Goal: Find contact information: Find contact information

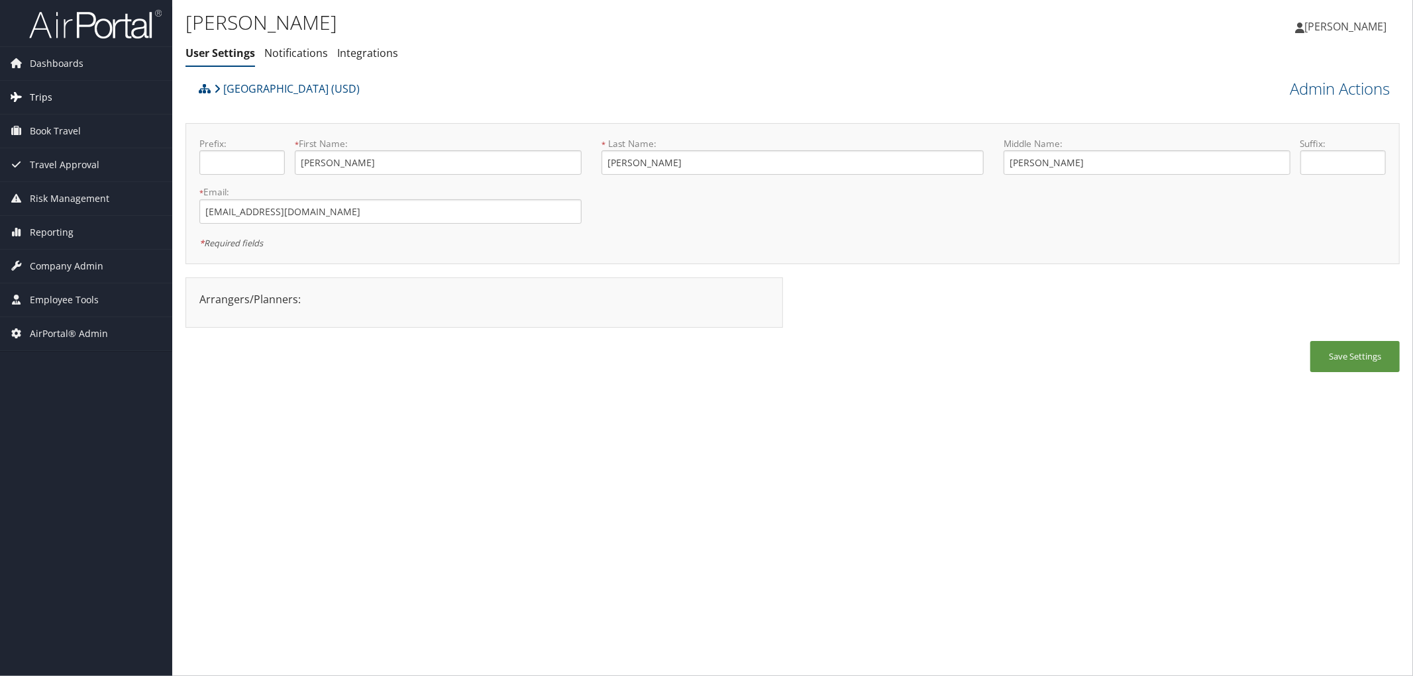
click at [44, 91] on span "Trips" at bounding box center [41, 97] width 23 height 33
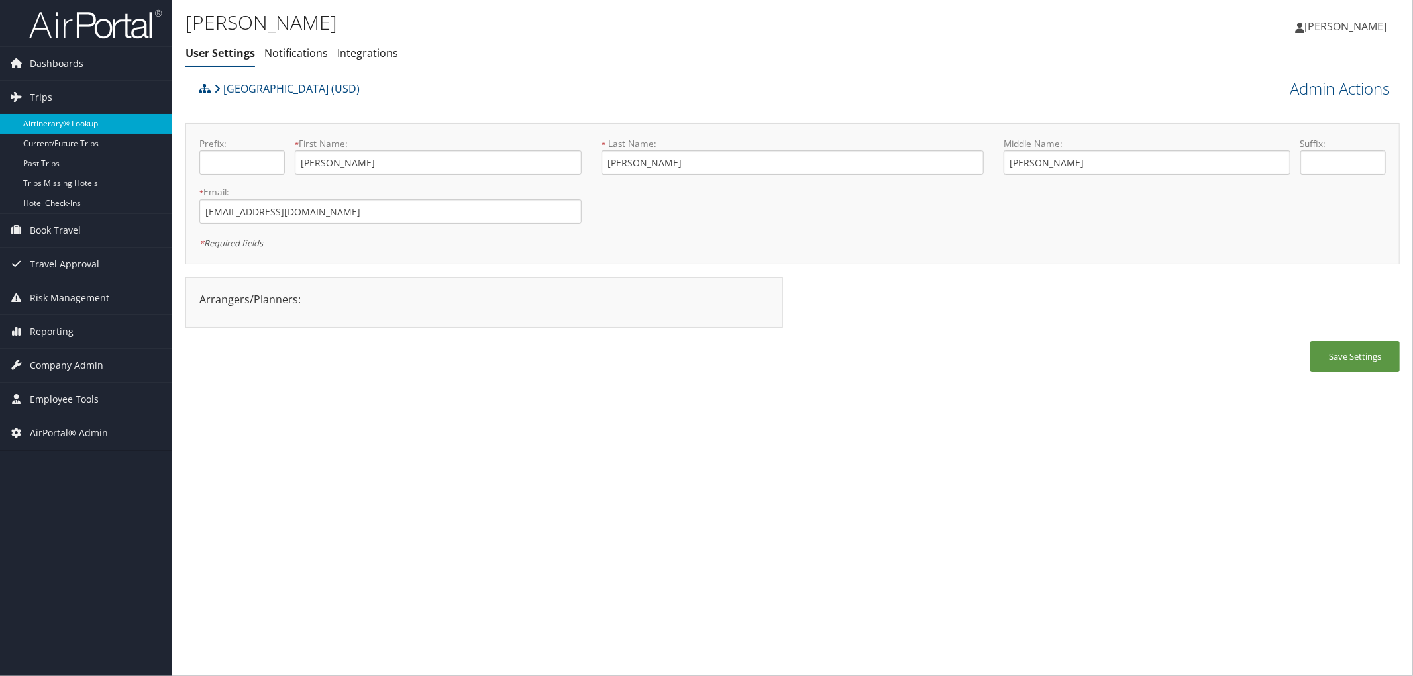
click at [38, 125] on link "Airtinerary® Lookup" at bounding box center [86, 124] width 172 height 20
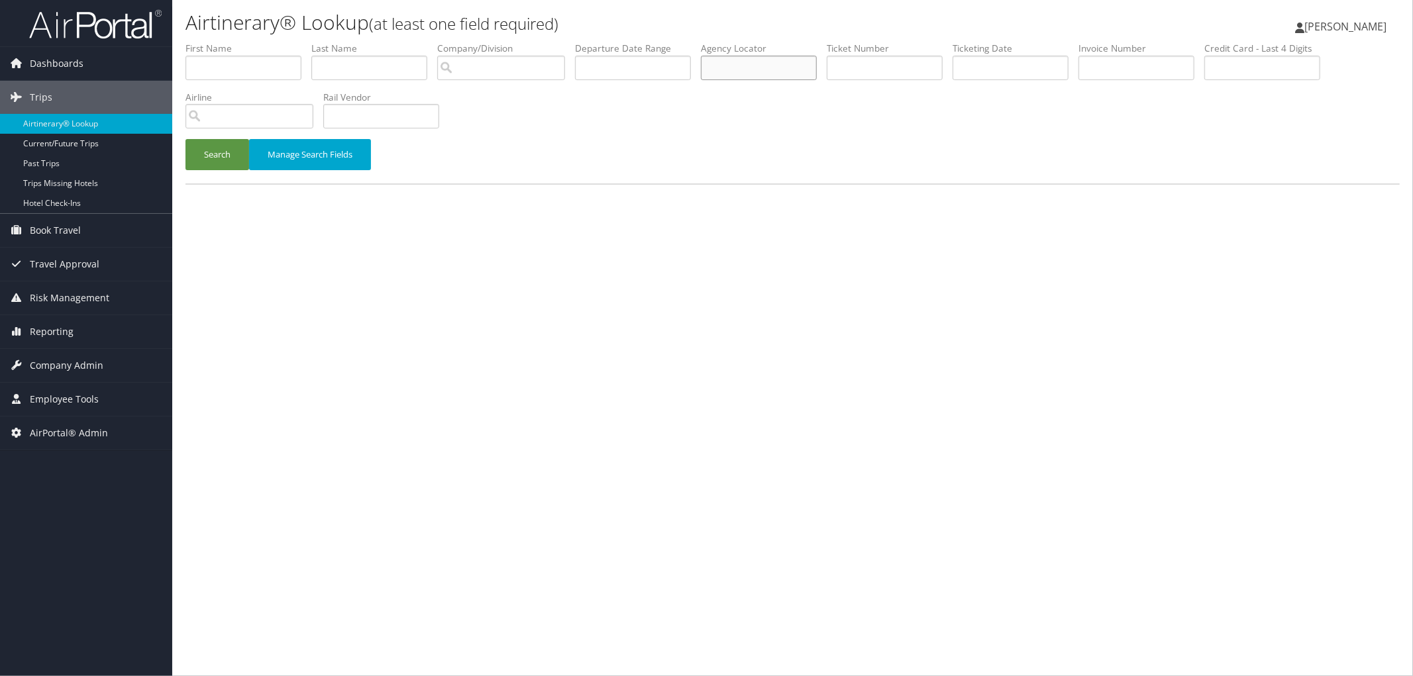
click at [780, 74] on input "text" at bounding box center [759, 68] width 116 height 25
click at [783, 74] on input "text" at bounding box center [759, 68] width 116 height 25
paste input "DMQ2C5"
type input "DMQ2C5"
click at [238, 159] on button "Search" at bounding box center [217, 154] width 64 height 31
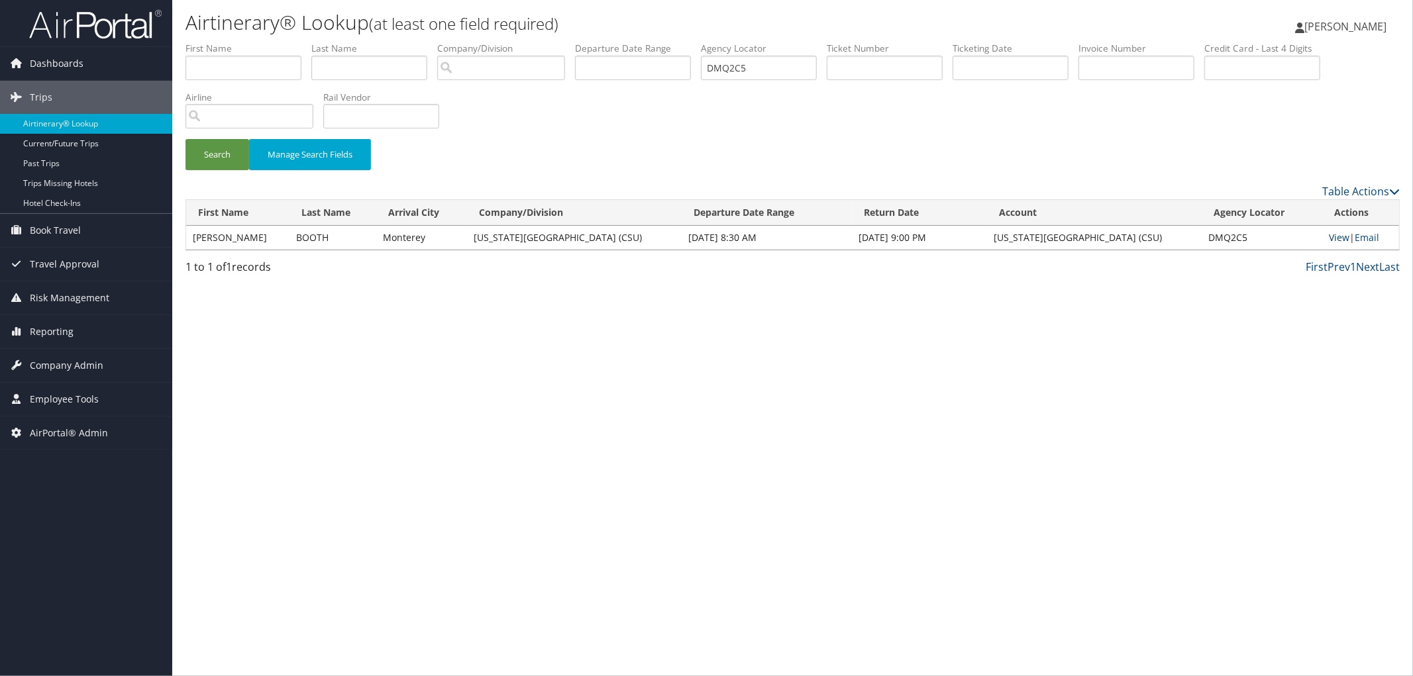
click at [1331, 232] on link "View" at bounding box center [1339, 237] width 21 height 13
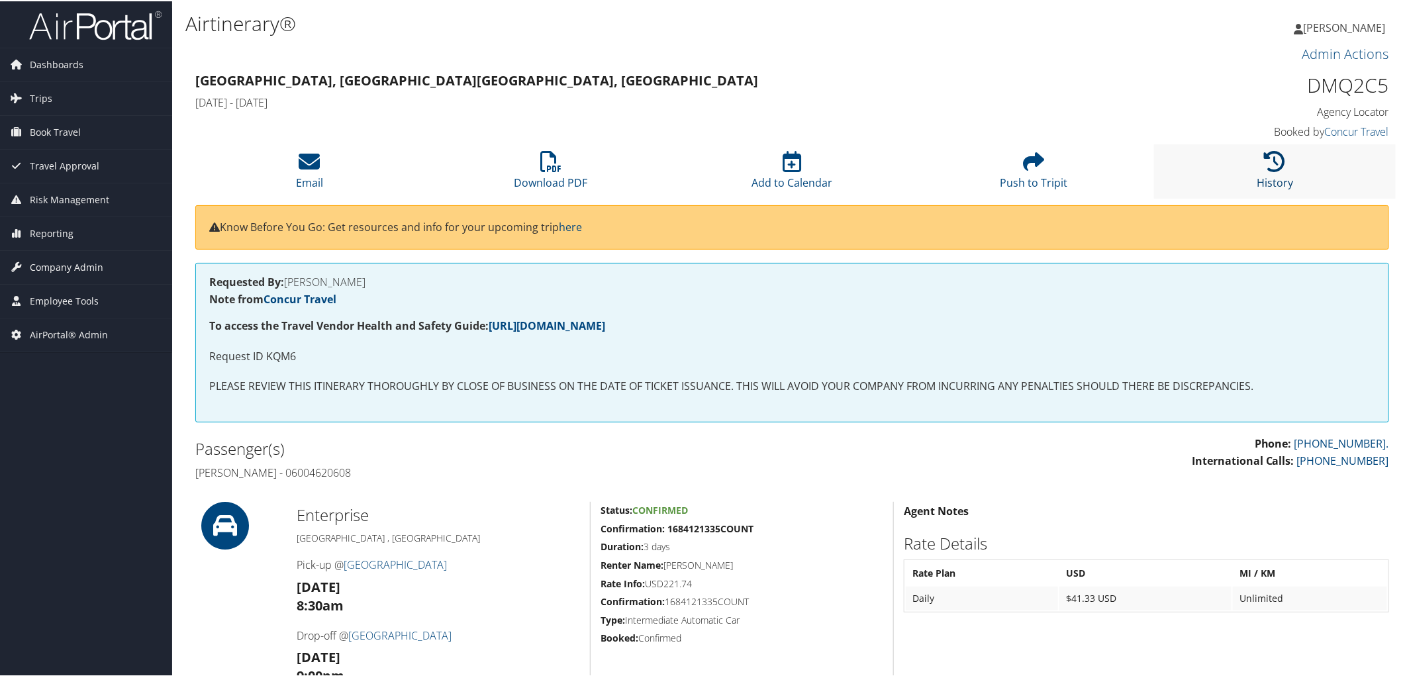
click at [1277, 174] on link "History" at bounding box center [1275, 173] width 36 height 32
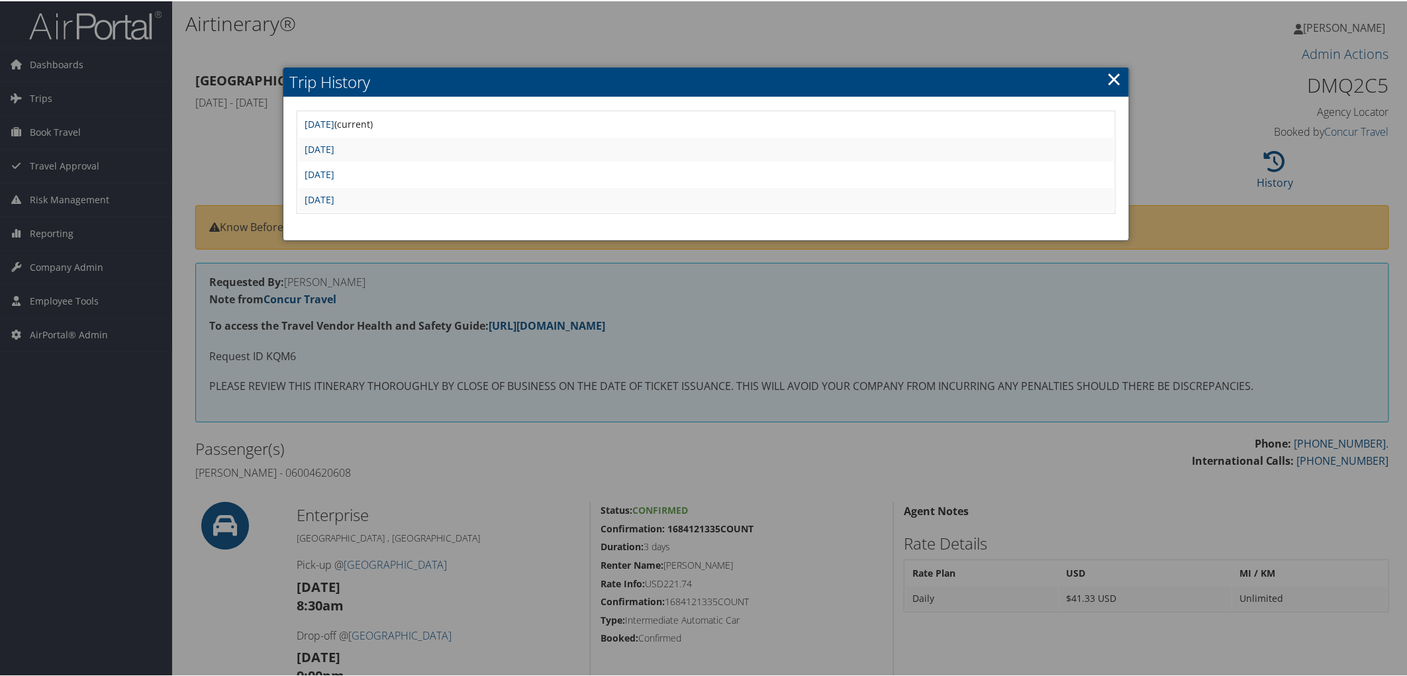
click at [1108, 81] on link "×" at bounding box center [1114, 77] width 15 height 26
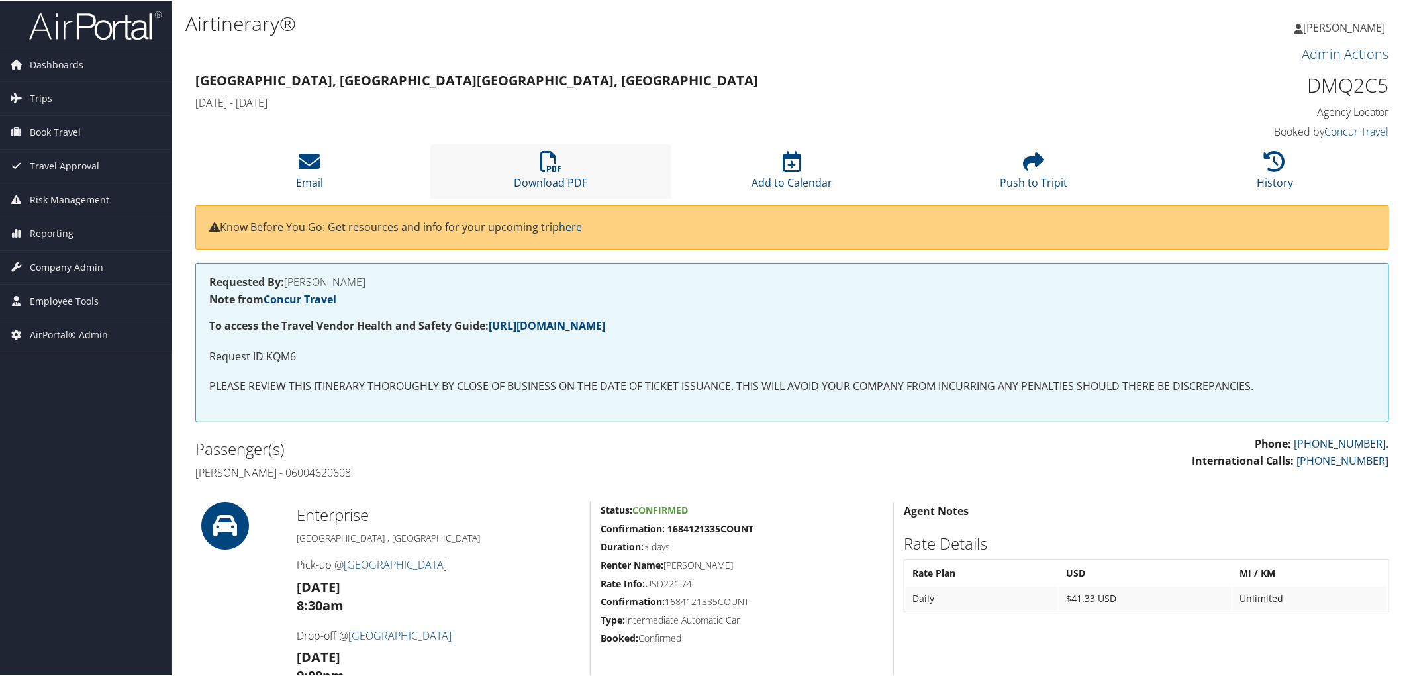
click at [564, 168] on li "Download PDF" at bounding box center [551, 170] width 242 height 54
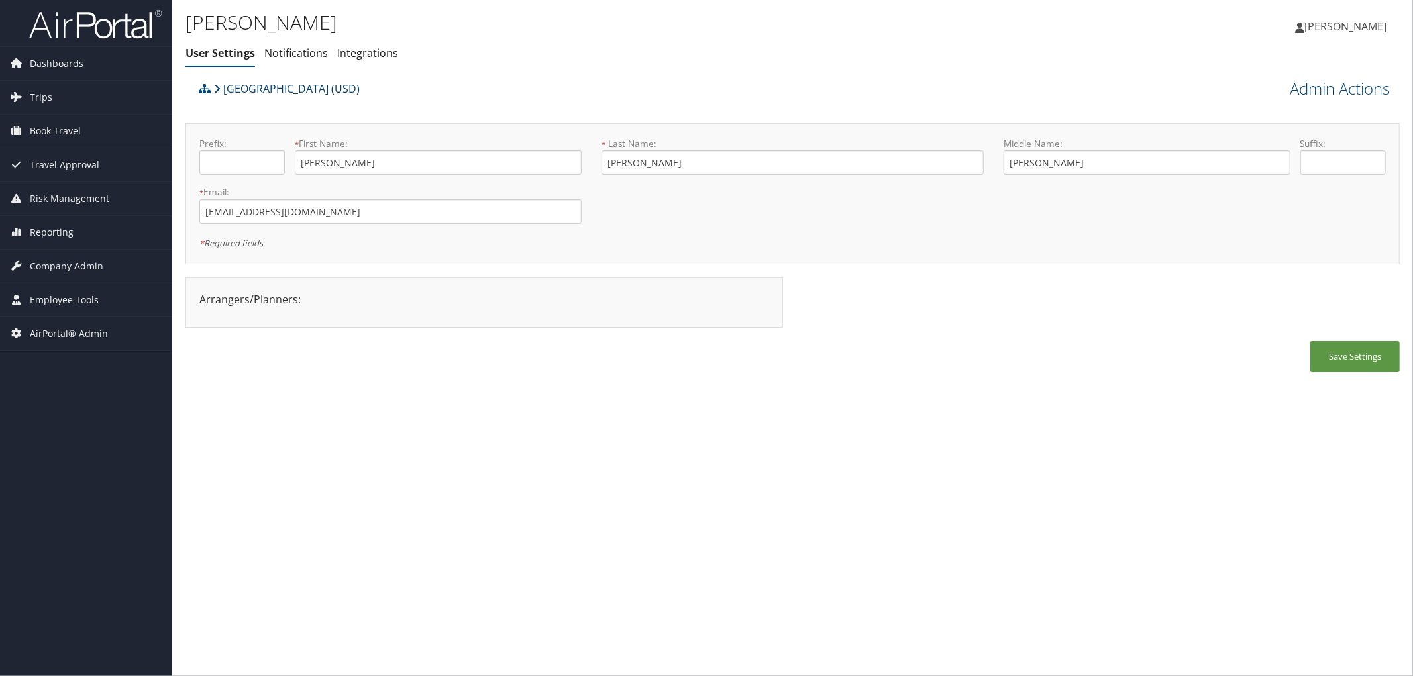
click at [258, 84] on link "[GEOGRAPHIC_DATA] (USD)" at bounding box center [287, 89] width 146 height 26
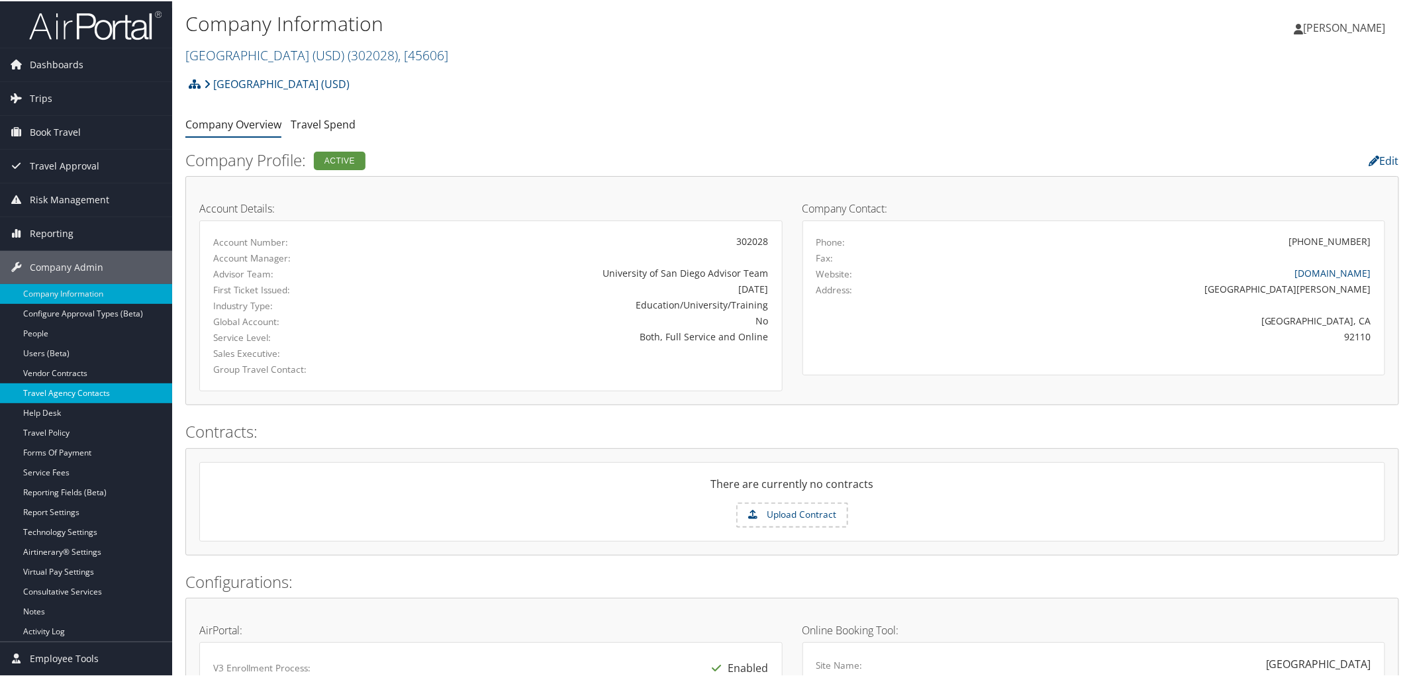
click at [68, 393] on link "Travel Agency Contacts" at bounding box center [86, 392] width 172 height 20
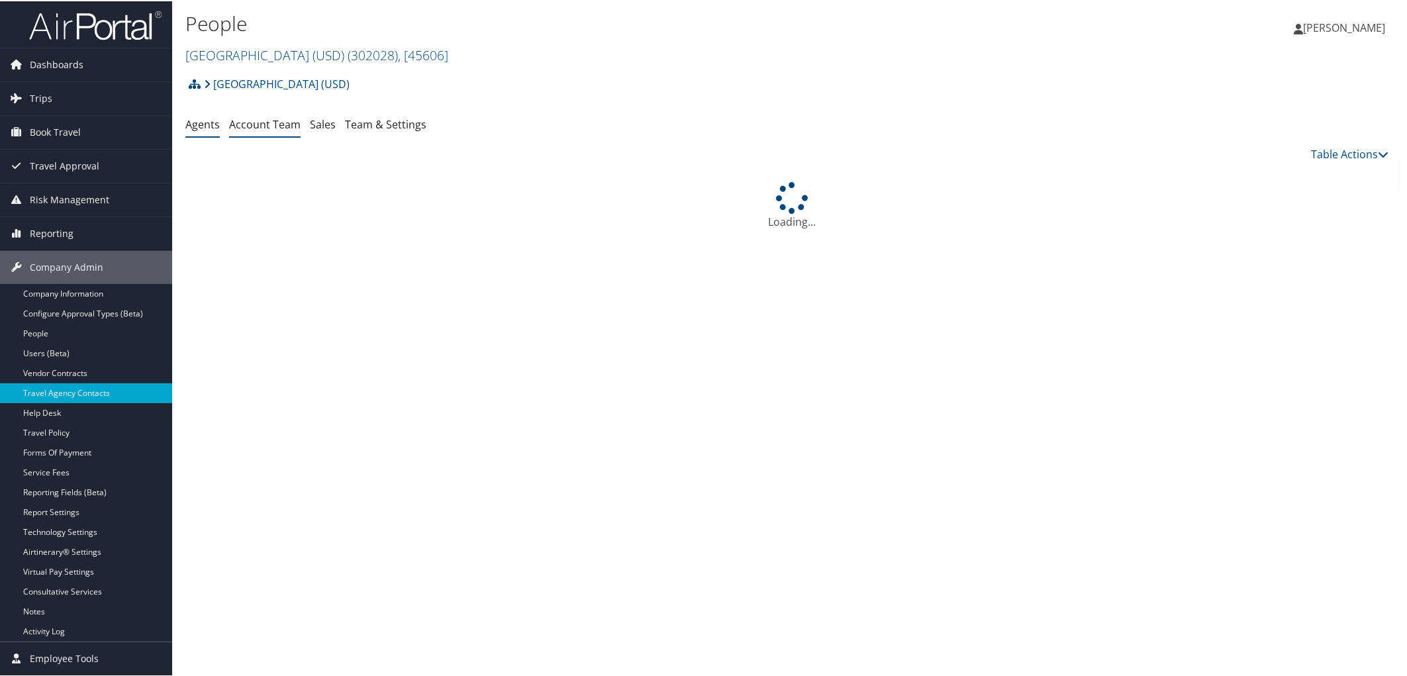
click at [270, 115] on li "Account Team" at bounding box center [265, 124] width 72 height 24
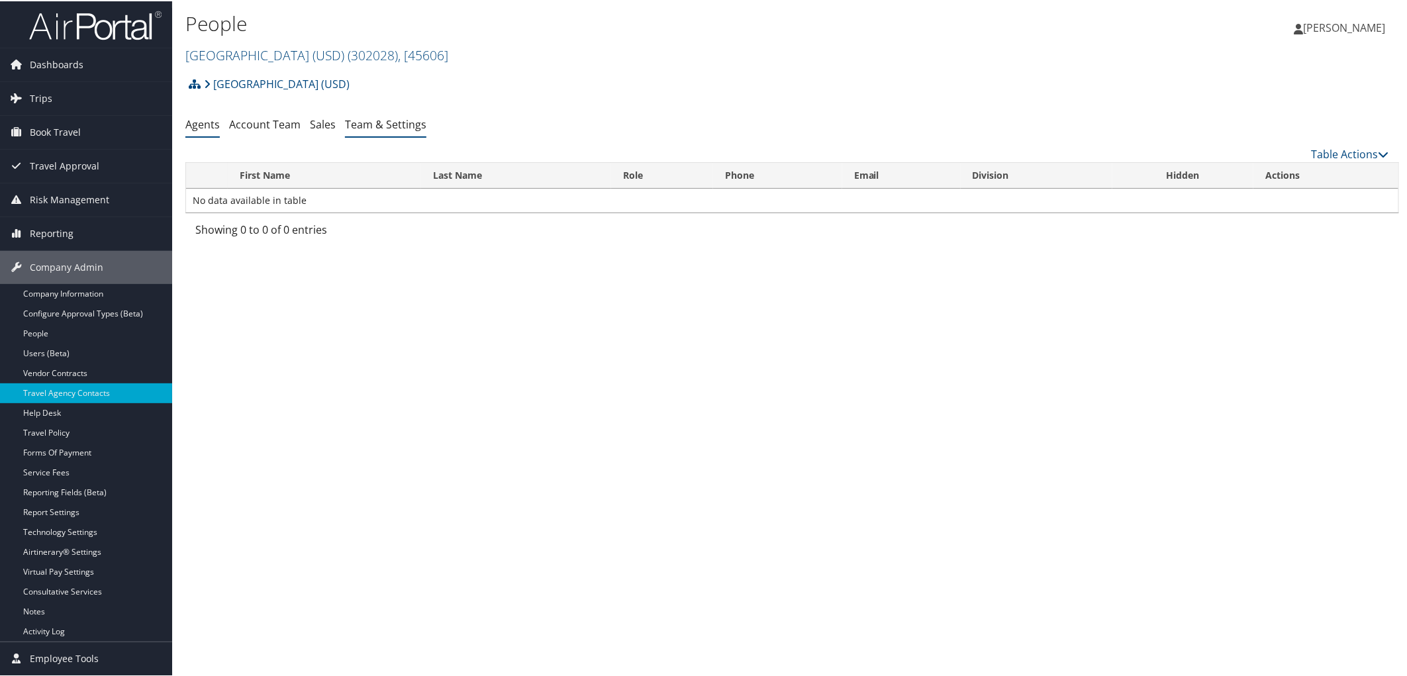
click at [365, 125] on link "Team & Settings" at bounding box center [385, 123] width 81 height 15
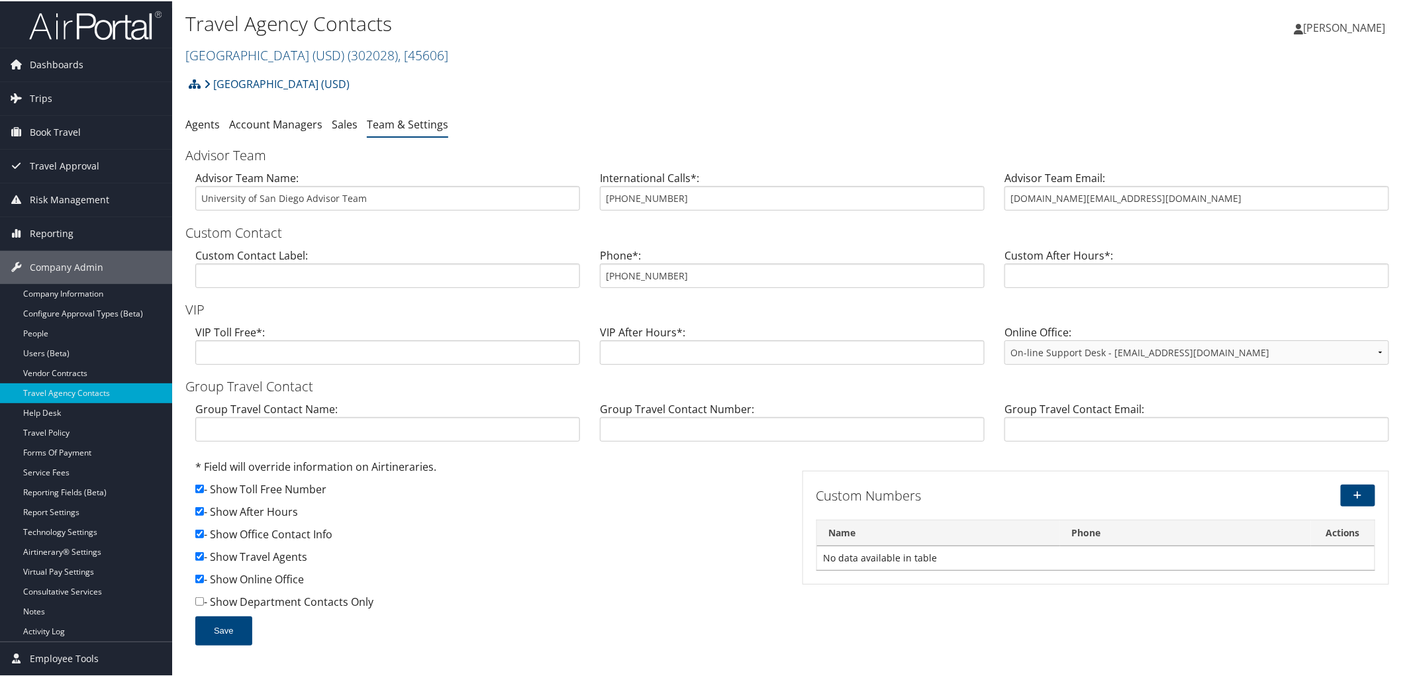
drag, startPoint x: 1192, startPoint y: 210, endPoint x: 1183, endPoint y: 210, distance: 9.3
click at [1183, 210] on div "Advisor Team Email: [DOMAIN_NAME][EMAIL_ADDRESS][DOMAIN_NAME]" at bounding box center [1197, 194] width 405 height 51
drag, startPoint x: 1168, startPoint y: 195, endPoint x: 976, endPoint y: 204, distance: 192.3
click at [976, 204] on div "Advisor Team Name: University of San Diego Advisor Team International Calls*: […" at bounding box center [792, 194] width 1214 height 51
